Goal: Task Accomplishment & Management: Manage account settings

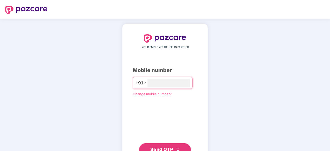
scroll to position [20, 0]
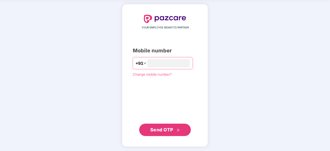
type input "**********"
click at [172, 131] on span "Send OTP" at bounding box center [161, 129] width 23 height 5
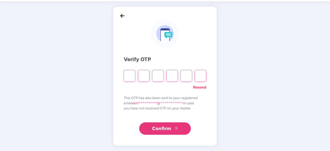
scroll to position [17, 0]
click at [130, 75] on input "Please enter verification code. Digit 1" at bounding box center [130, 76] width 12 height 12
paste input "*"
type input "*"
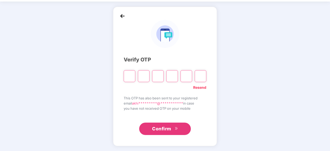
type input "*"
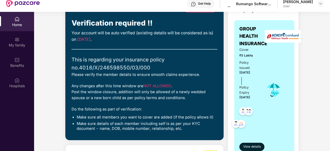
scroll to position [38, 0]
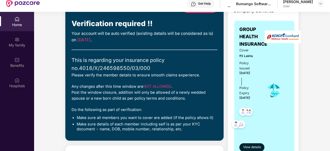
click at [193, 68] on div "This is regarding your insurance policy no. 4016/X/246598550/03/000" at bounding box center [144, 64] width 146 height 16
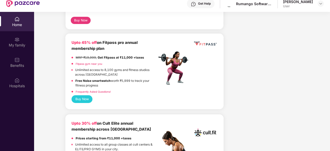
scroll to position [225, 0]
click at [101, 92] on link "Frequently Asked Questions!" at bounding box center [93, 91] width 35 height 3
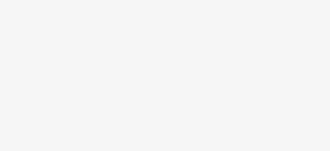
scroll to position [17, 0]
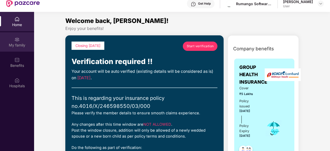
click at [15, 46] on div "My family" at bounding box center [17, 45] width 34 height 5
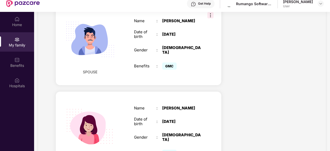
scroll to position [351, 0]
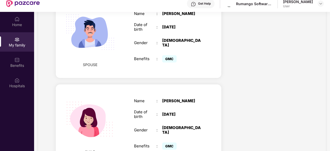
click at [173, 112] on div "[DATE]" at bounding box center [181, 114] width 39 height 5
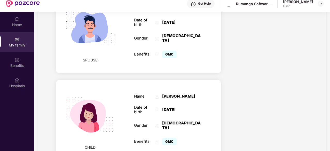
scroll to position [356, 0]
click at [174, 107] on div "[DATE]" at bounding box center [181, 109] width 39 height 5
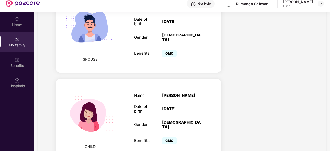
scroll to position [357, 0]
click at [210, 79] on div "CHILD Name : [PERSON_NAME] Date of birth : [DEMOGRAPHIC_DATA] Gender : [DEMOGRA…" at bounding box center [138, 119] width 165 height 81
click at [178, 93] on div "[PERSON_NAME]" at bounding box center [181, 95] width 39 height 5
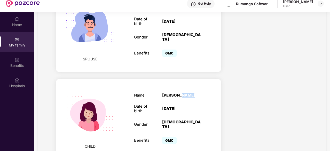
click at [178, 93] on div "[PERSON_NAME]" at bounding box center [181, 95] width 39 height 5
click at [200, 104] on div "Date of birth : [DEMOGRAPHIC_DATA]" at bounding box center [167, 108] width 67 height 9
click at [169, 120] on div "[DEMOGRAPHIC_DATA]" at bounding box center [181, 124] width 39 height 9
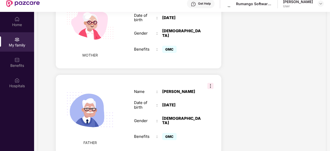
scroll to position [29, 0]
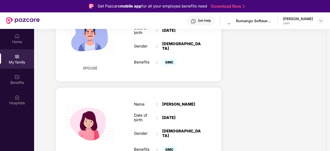
scroll to position [365, 0]
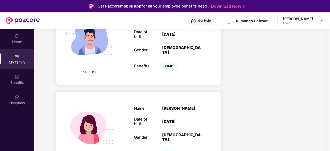
scroll to position [247, 0]
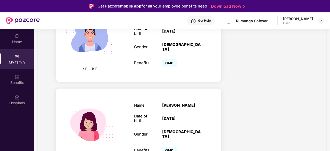
click at [172, 116] on div "15 July 2022" at bounding box center [181, 118] width 39 height 5
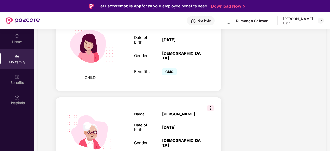
scroll to position [331, 0]
